Goal: Transaction & Acquisition: Download file/media

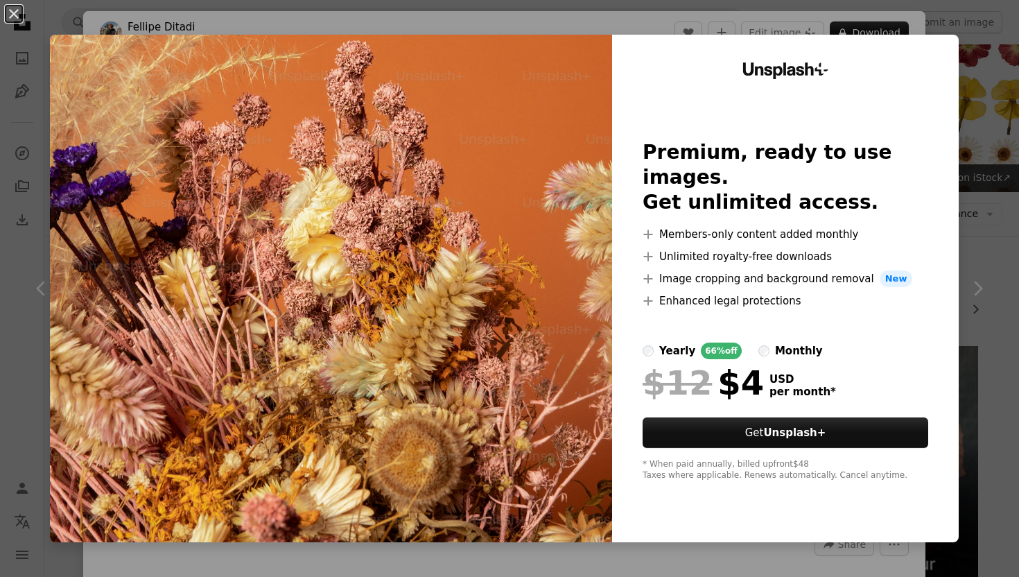
scroll to position [1167, 0]
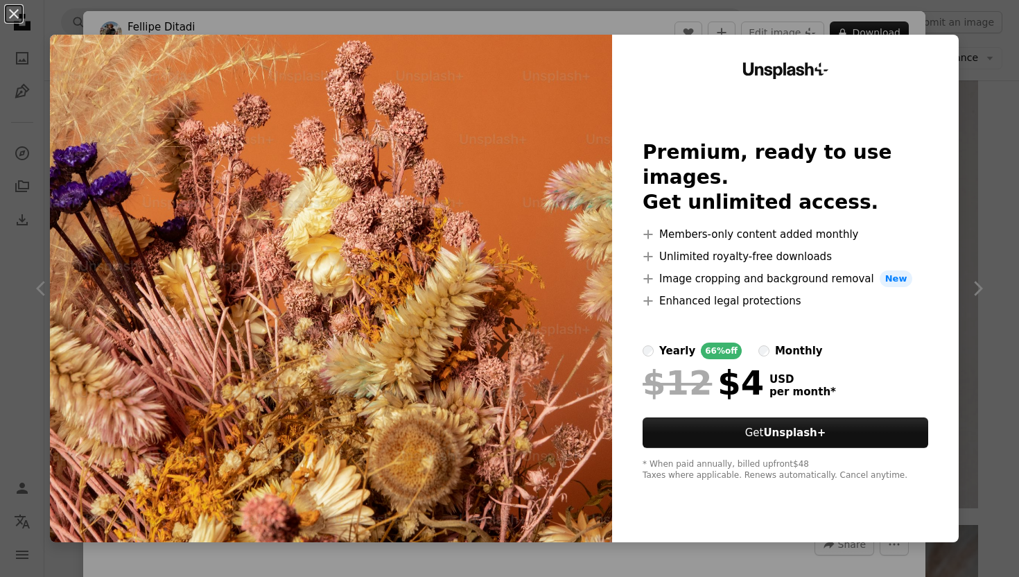
click at [996, 181] on div "An X shape Unsplash+ Premium, ready to use images. Get unlimited access. A plus…" at bounding box center [509, 288] width 1019 height 577
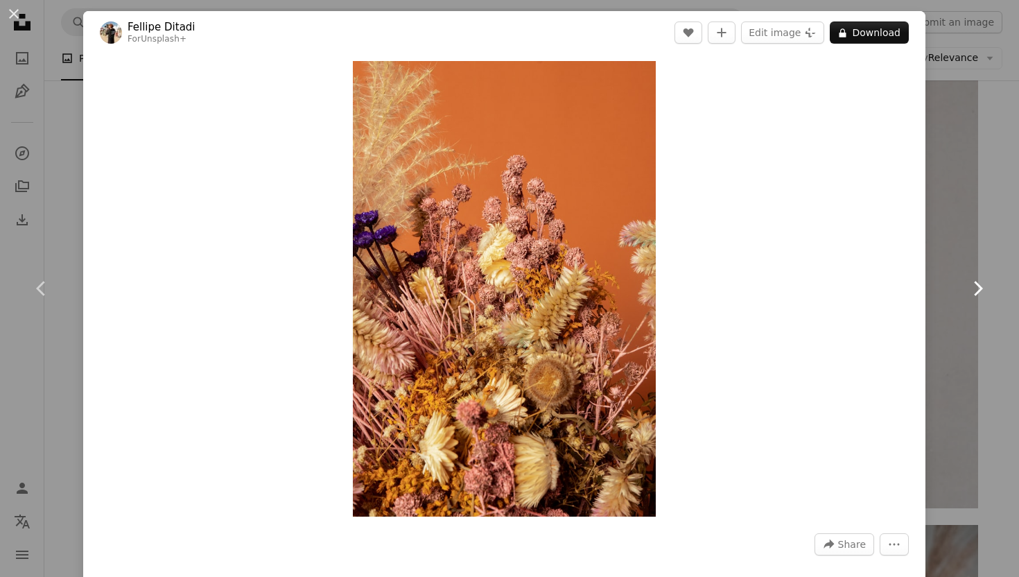
click at [952, 229] on link "Chevron right" at bounding box center [977, 288] width 83 height 133
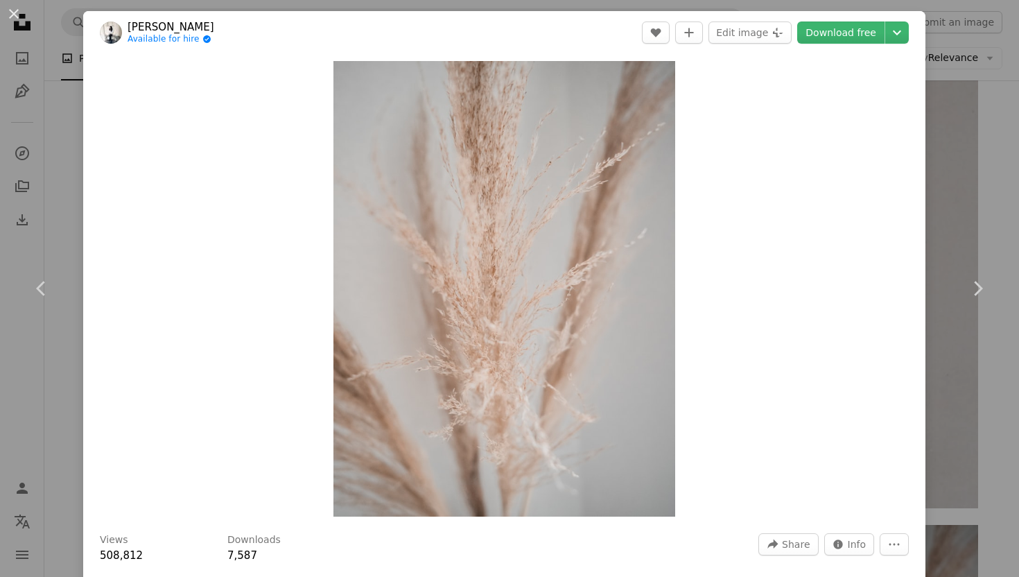
click at [953, 220] on div "An X shape Chevron left Chevron right Jasmin Ne Available for hire A checkmark …" at bounding box center [509, 288] width 1019 height 577
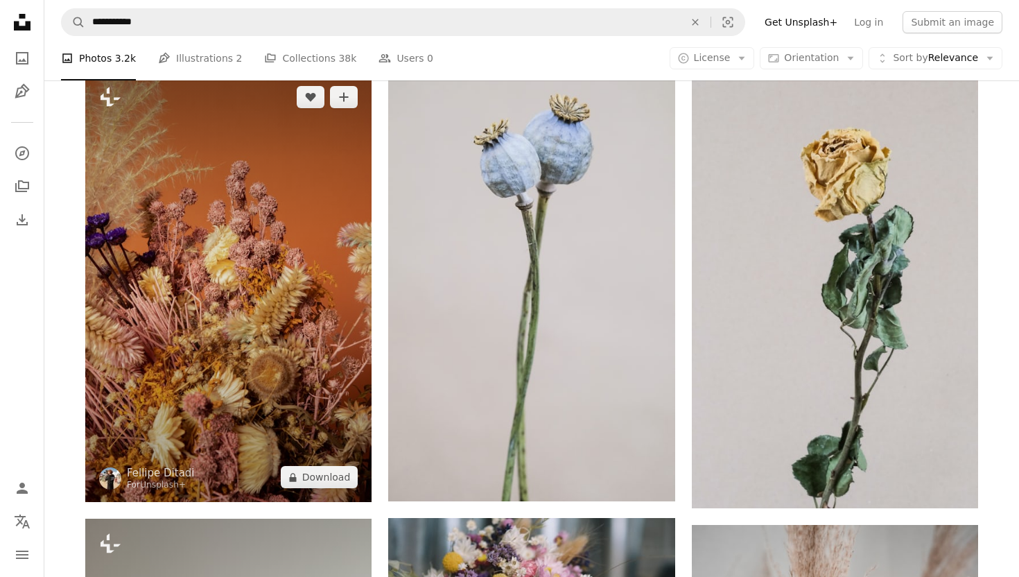
click at [190, 241] on img at bounding box center [228, 287] width 286 height 430
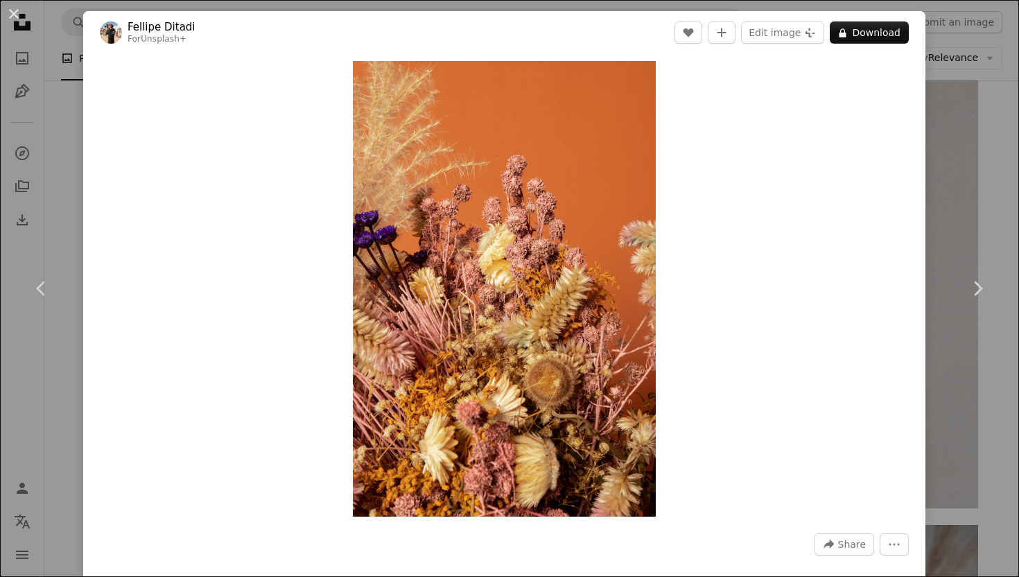
click at [970, 93] on div "An X shape Chevron left Chevron right [PERSON_NAME] For Unsplash+ A heart A plu…" at bounding box center [509, 288] width 1019 height 577
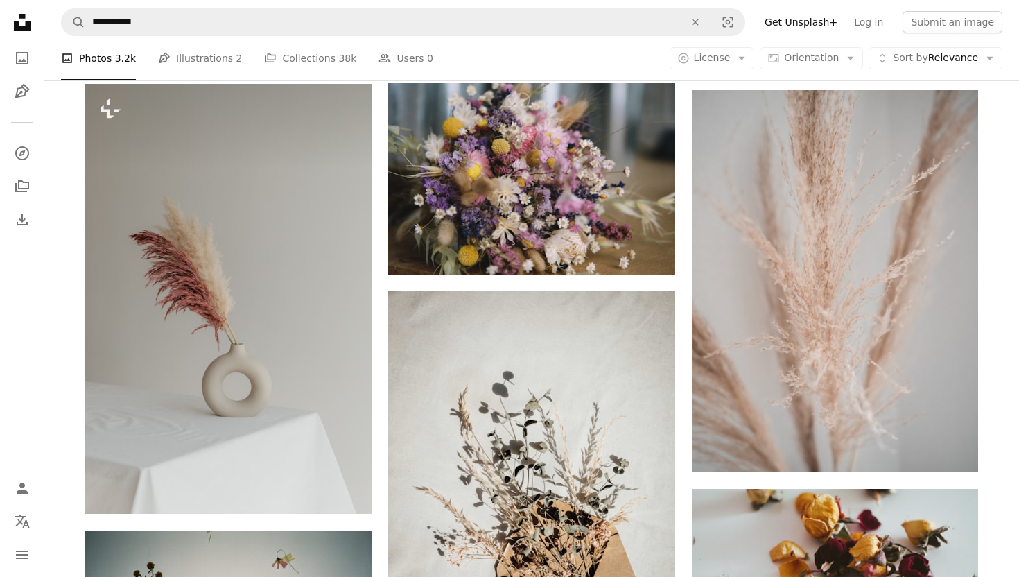
scroll to position [1604, 0]
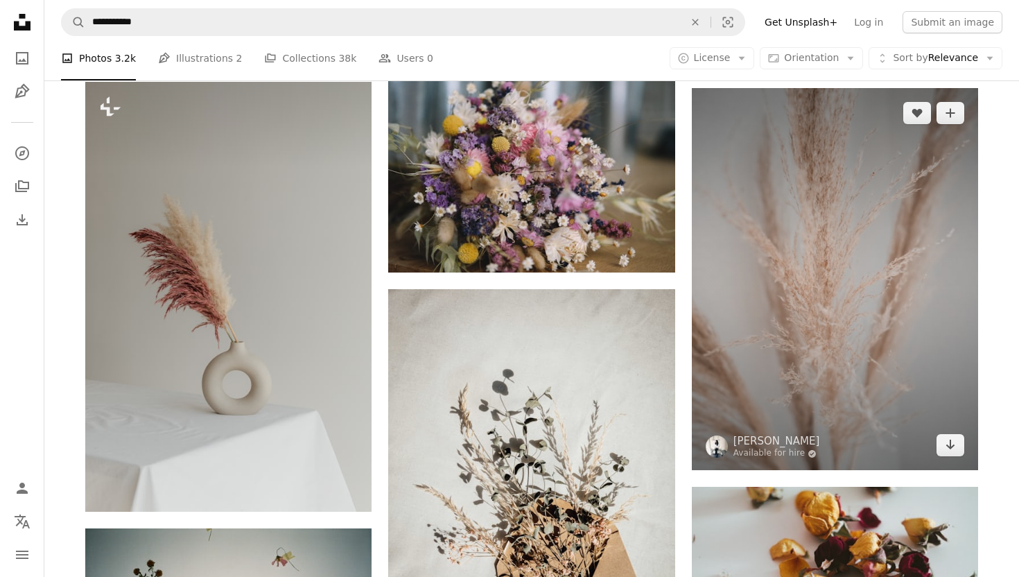
click at [766, 270] on img at bounding box center [835, 279] width 286 height 382
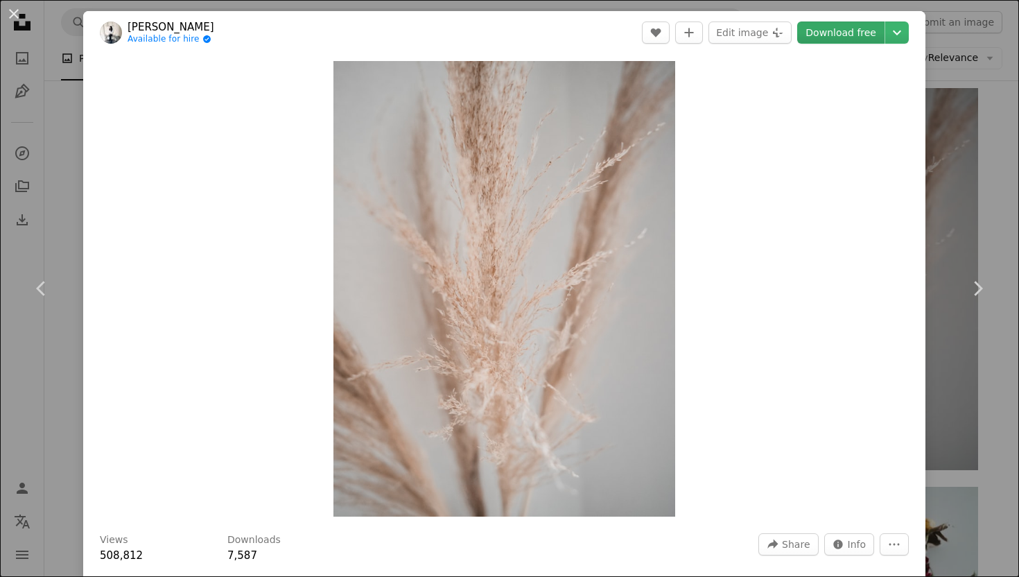
click at [850, 33] on link "Download free" at bounding box center [840, 32] width 87 height 22
